Goal: Check status

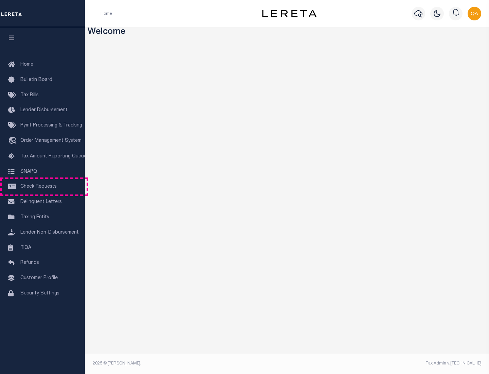
click at [42, 186] on span "Check Requests" at bounding box center [38, 186] width 36 height 5
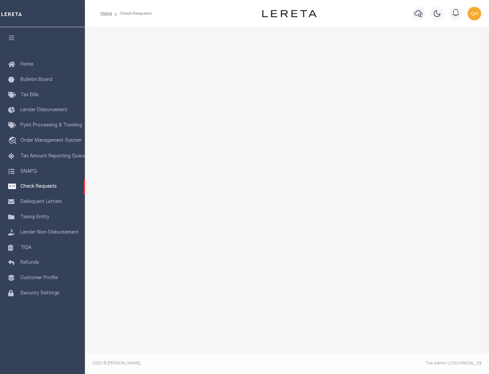
select select "50"
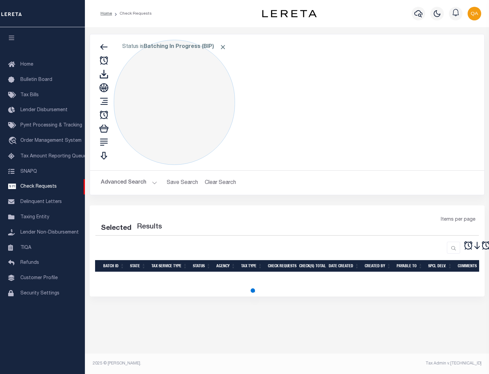
select select "50"
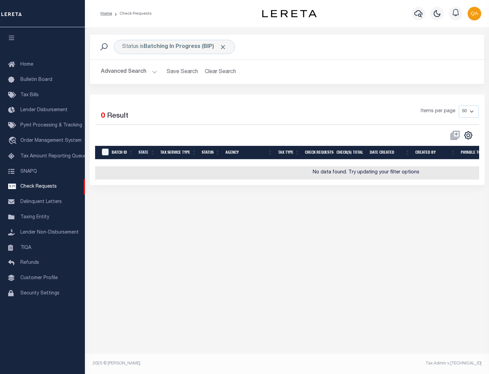
click at [223, 47] on span "Click to Remove" at bounding box center [222, 46] width 7 height 7
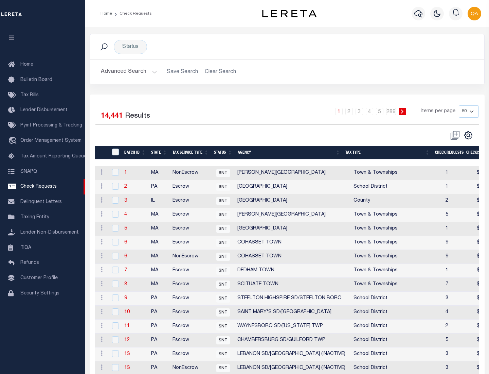
scroll to position [327, 0]
